Goal: Transaction & Acquisition: Subscribe to service/newsletter

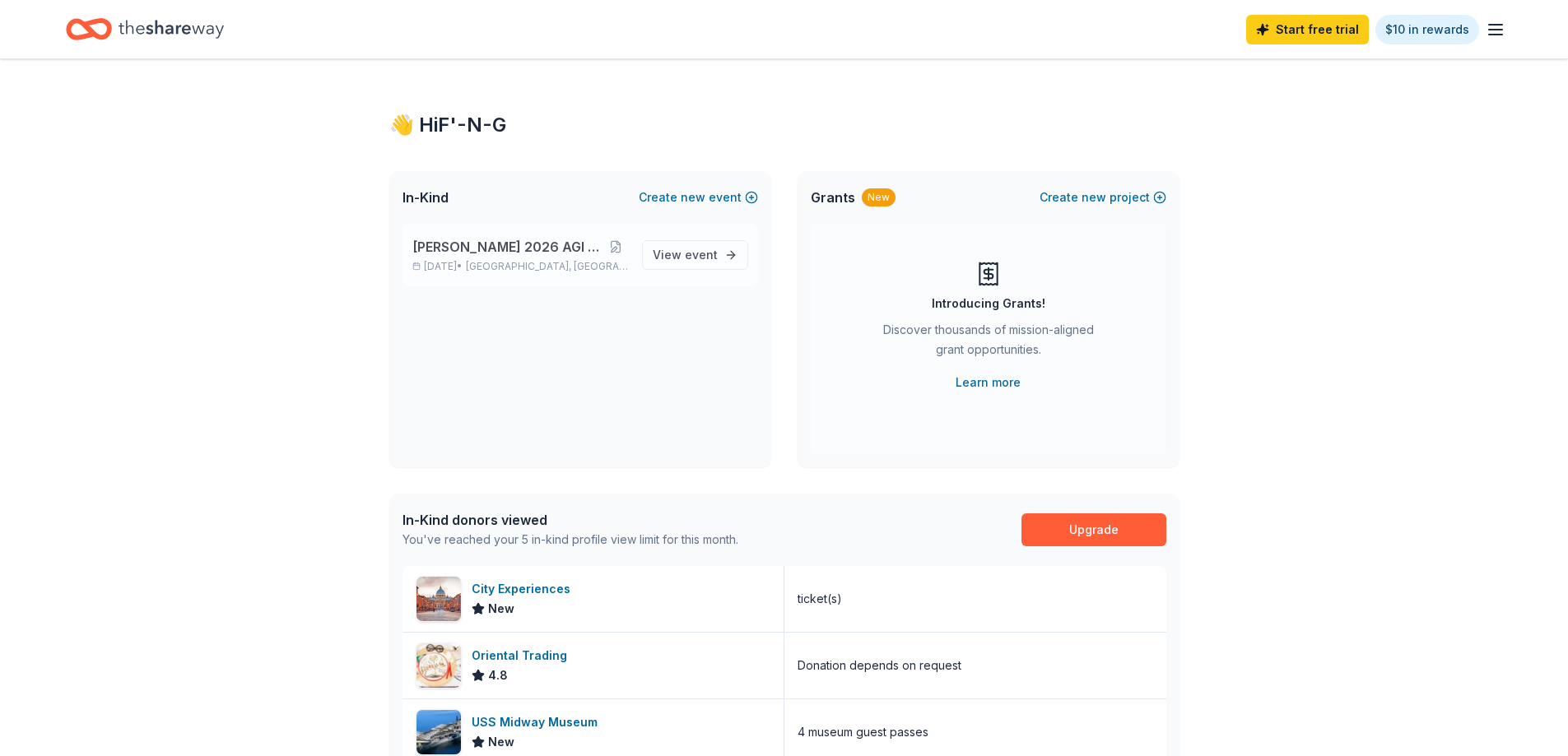
click at [500, 245] on span "[PERSON_NAME] 2026 AGI Fundraiser" at bounding box center [508, 247] width 191 height 20
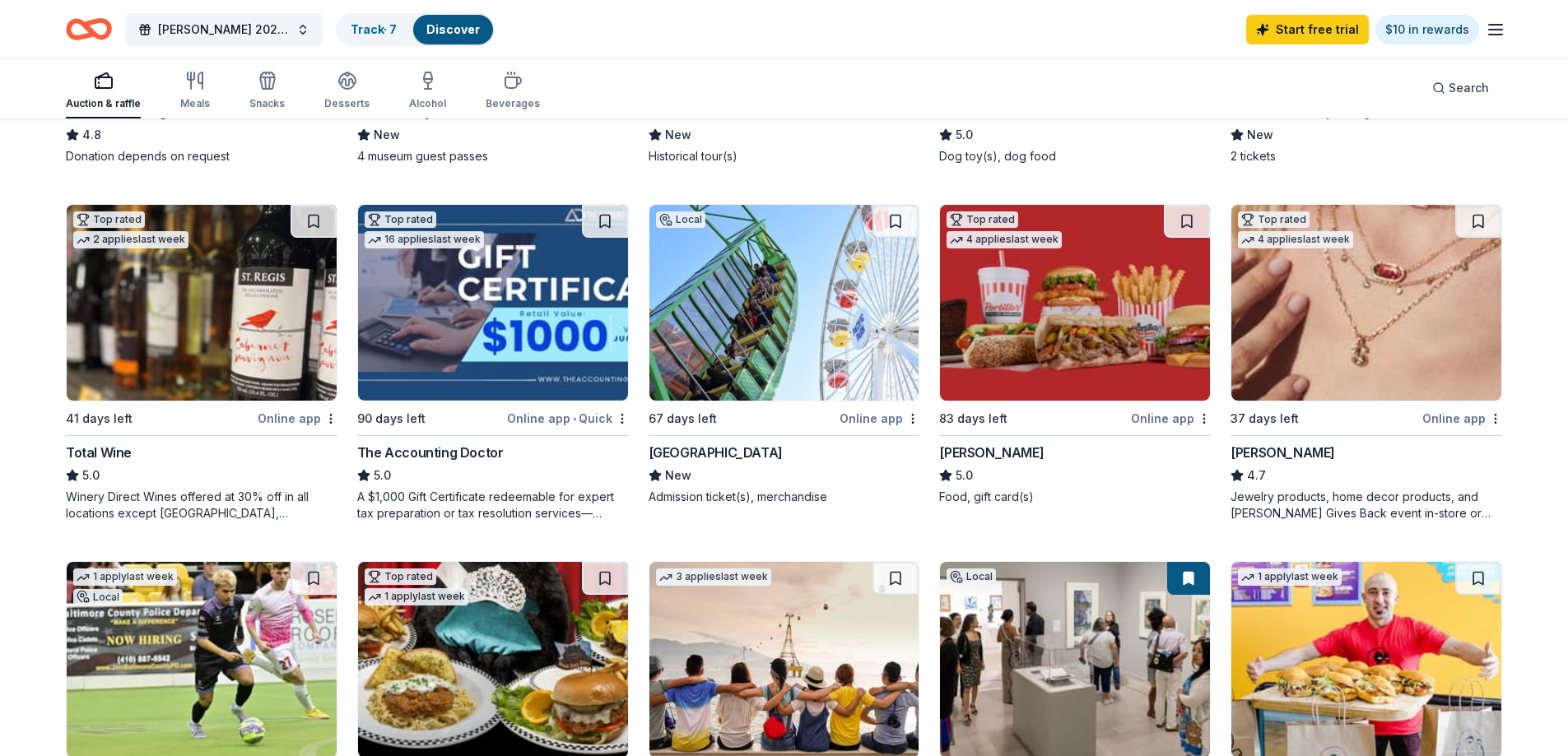
scroll to position [795, 0]
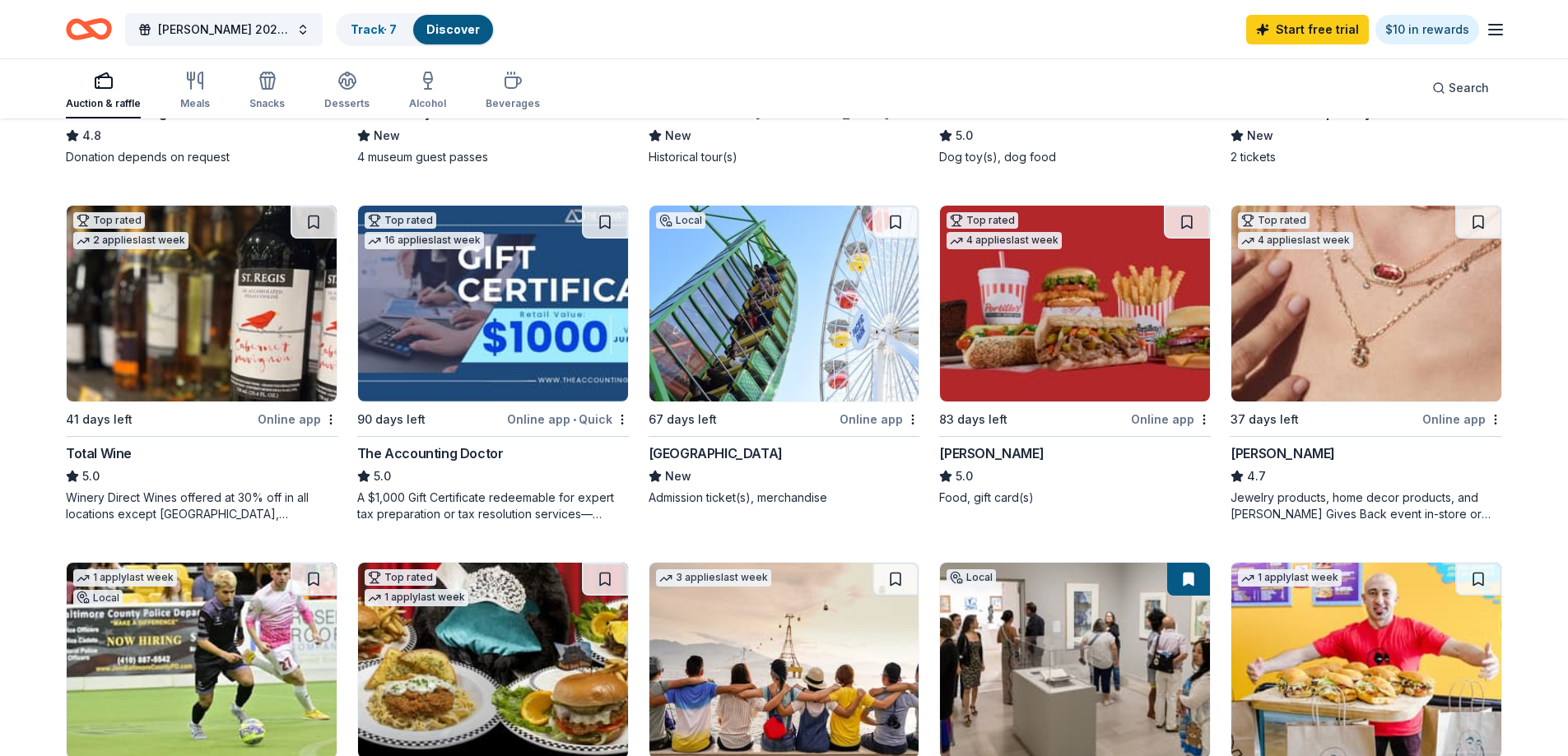
click at [979, 448] on div "Portillo's" at bounding box center [991, 453] width 105 height 20
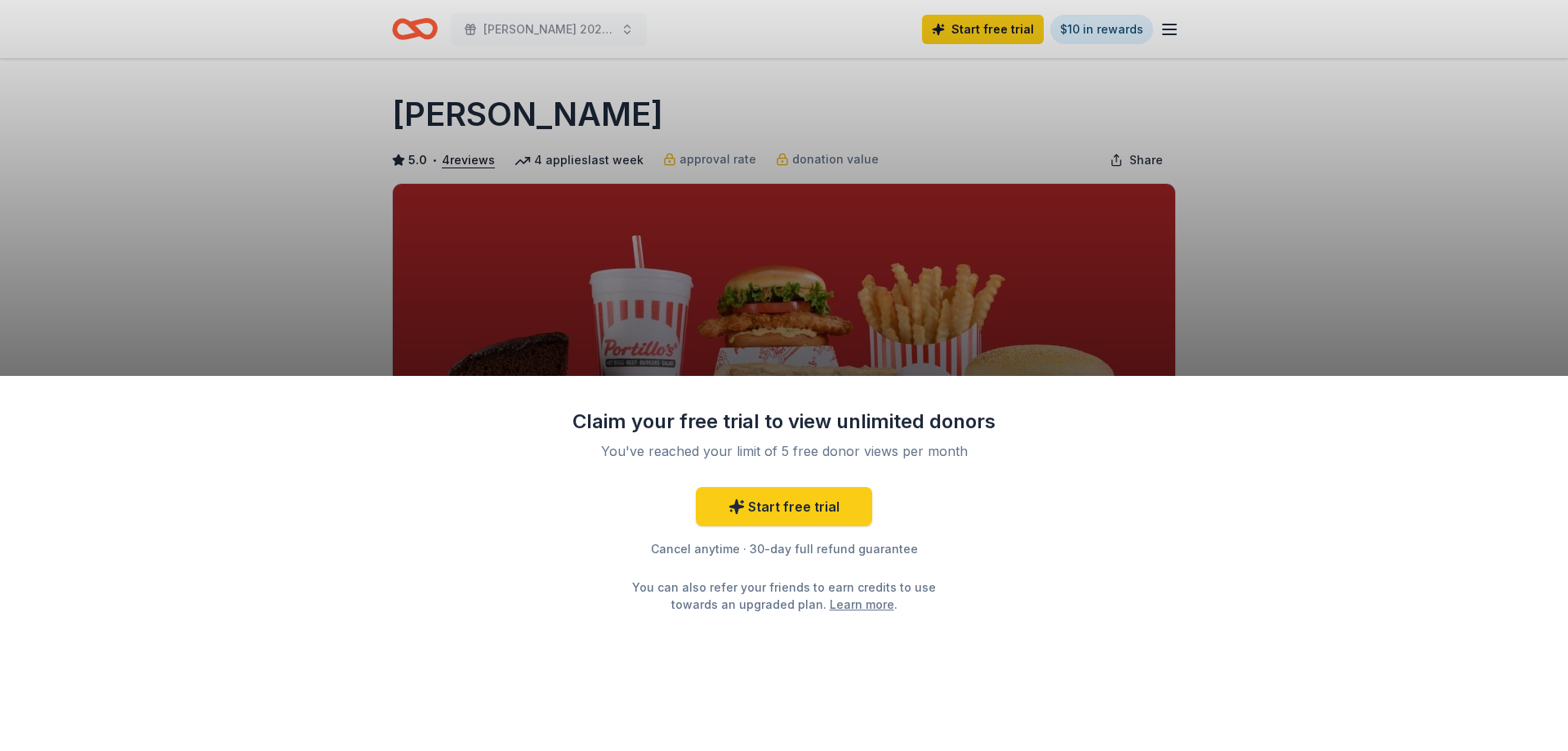
click at [1375, 203] on div "Claim your free trial to view unlimited donors You've reached your limit of 5 f…" at bounding box center [784, 375] width 1568 height 751
click at [1368, 203] on div "Claim your free trial to view unlimited donors You've reached your limit of 5 f…" at bounding box center [784, 375] width 1568 height 751
click at [446, 159] on div "Claim your free trial to view unlimited donors You've reached your limit of 5 f…" at bounding box center [784, 375] width 1568 height 751
click at [430, 118] on div "Claim your free trial to view unlimited donors You've reached your limit of 5 f…" at bounding box center [784, 375] width 1568 height 751
